Goal: Transaction & Acquisition: Download file/media

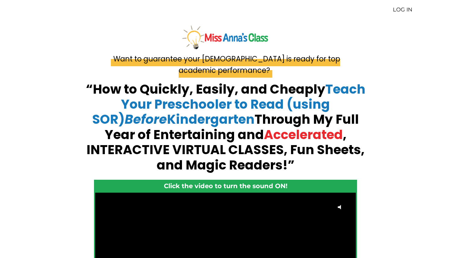
click at [398, 10] on link "LOG IN" at bounding box center [403, 9] width 20 height 7
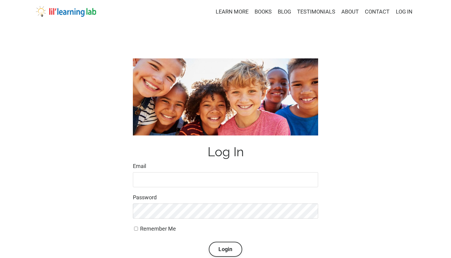
click at [313, 179] on keeper-lock "Open Keeper Popup" at bounding box center [311, 179] width 7 height 7
click at [311, 180] on keeper-lock "Open Keeper Popup" at bounding box center [311, 179] width 7 height 7
type input "masonringo1@msn.com"
click at [219, 249] on button "Login" at bounding box center [225, 249] width 33 height 15
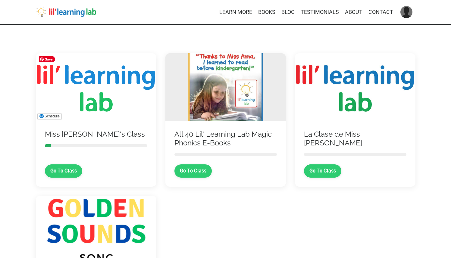
click at [102, 105] on img at bounding box center [96, 87] width 120 height 68
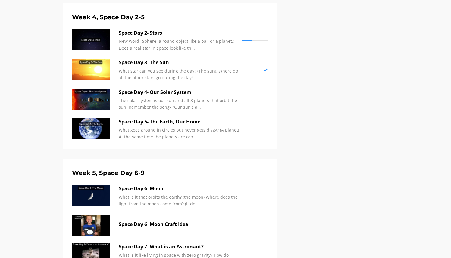
scroll to position [867, 0]
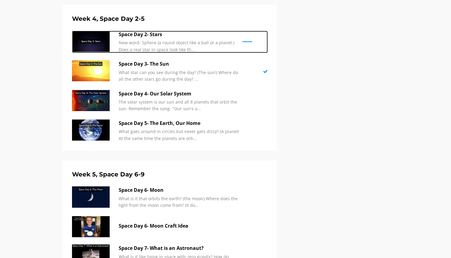
click at [155, 42] on p "New word- Sphere (a round object like a ball or a planet.) Does a real star in …" at bounding box center [179, 46] width 120 height 14
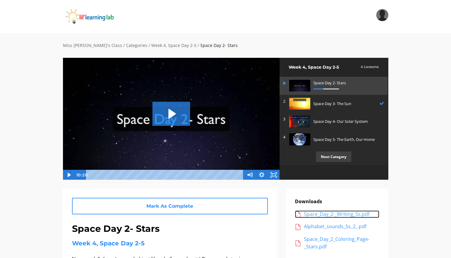
click at [319, 213] on div "Space_Day_2-_Writing_Ss.pdf" at bounding box center [341, 214] width 75 height 8
click at [317, 213] on div "Space_Day_2-_Writing_Ss.pdf" at bounding box center [341, 214] width 75 height 8
click at [332, 70] on h2 "Week 4, Space Day 2-5" at bounding box center [322, 67] width 69 height 7
